Goal: Task Accomplishment & Management: Manage account settings

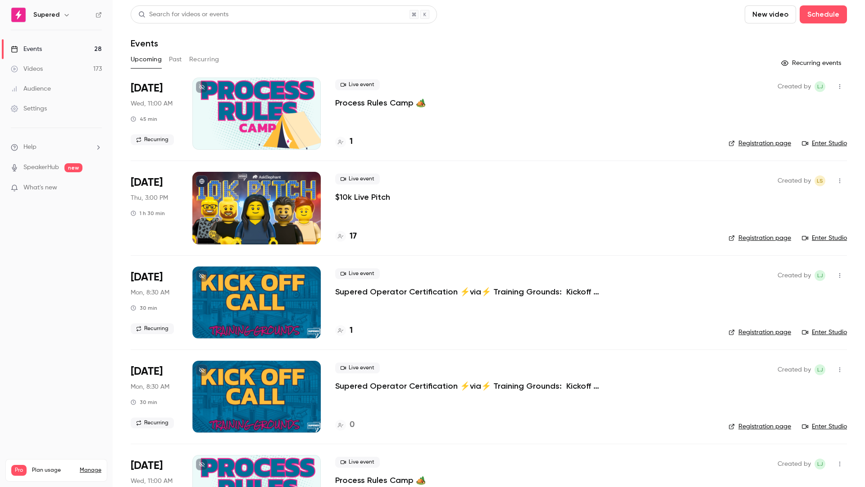
click at [376, 198] on p "$10k Live Pitch" at bounding box center [362, 197] width 55 height 11
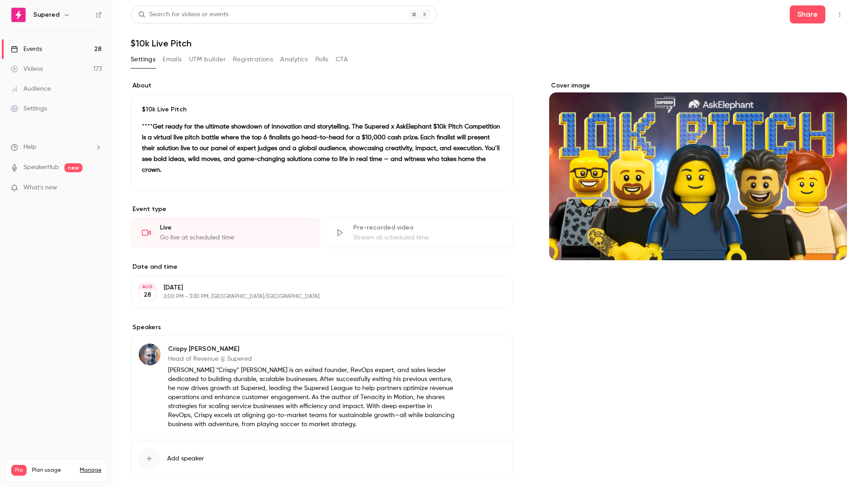
click at [244, 60] on button "Registrations" at bounding box center [253, 59] width 40 height 14
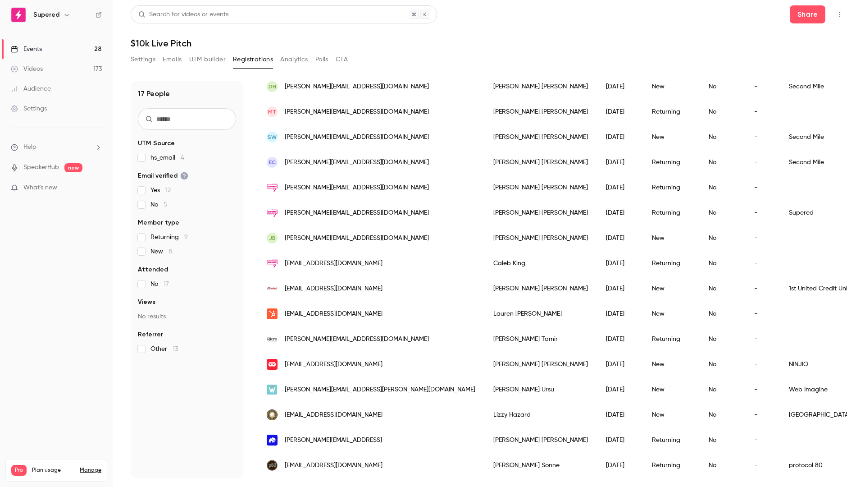
scroll to position [125, 0]
